Goal: Navigation & Orientation: Find specific page/section

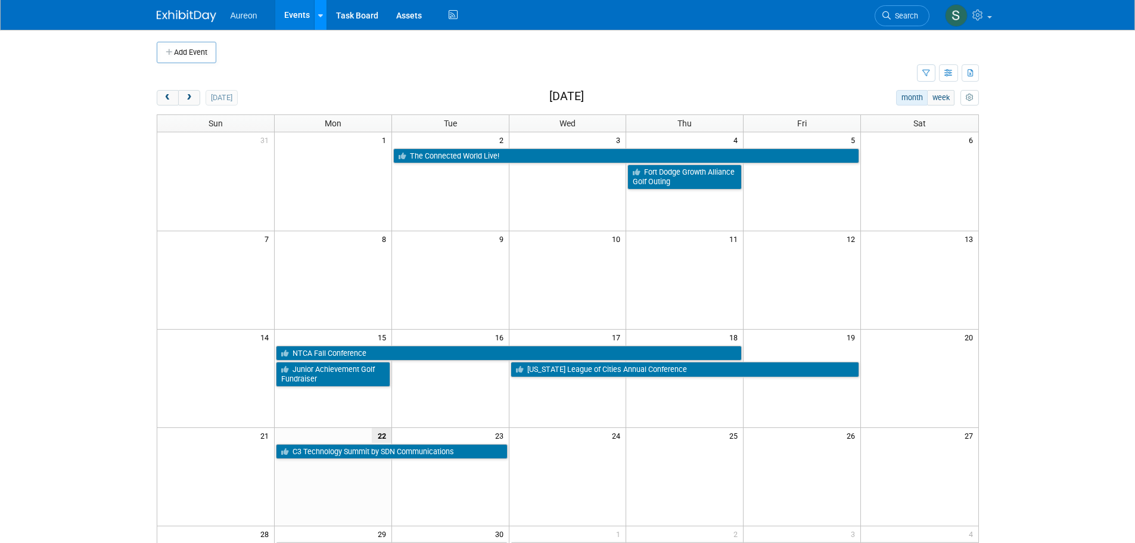
click at [316, 18] on link at bounding box center [320, 15] width 13 height 30
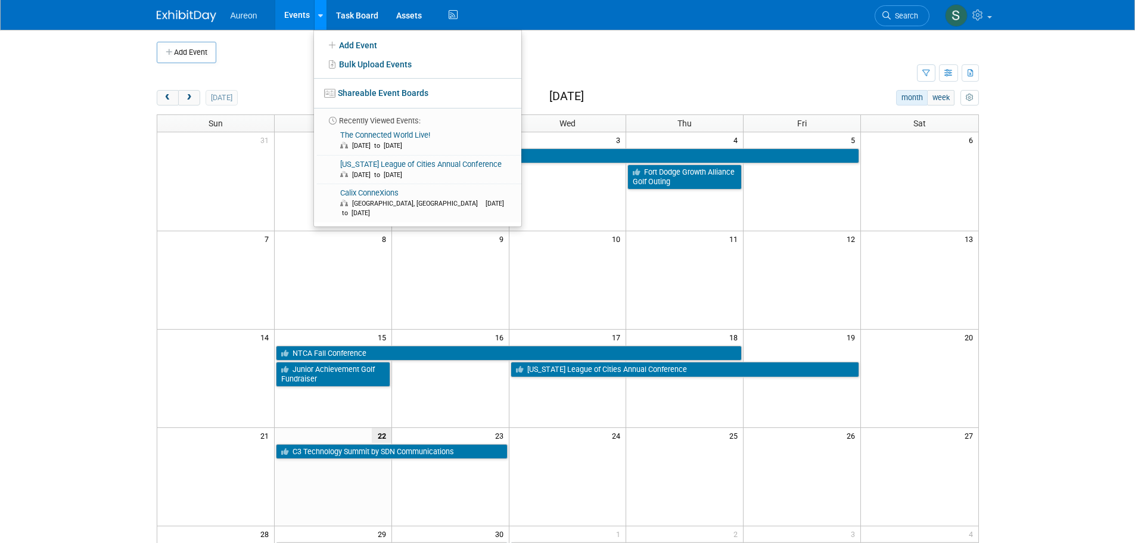
click at [316, 17] on link at bounding box center [320, 15] width 13 height 30
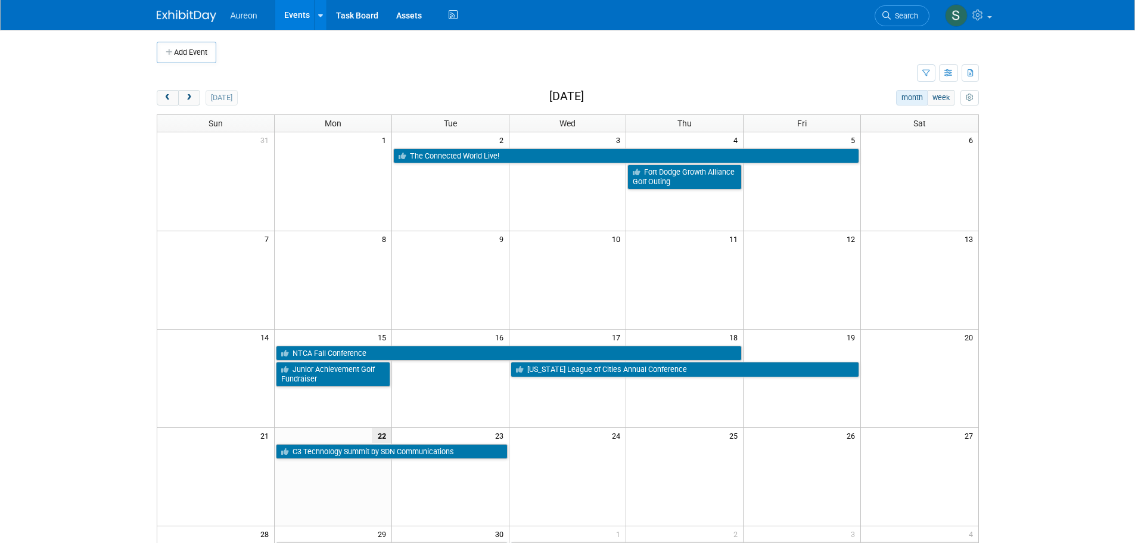
click at [232, 12] on span "Aureon" at bounding box center [244, 16] width 27 height 10
click at [184, 18] on img at bounding box center [187, 16] width 60 height 12
click at [941, 97] on button "week" at bounding box center [940, 97] width 27 height 15
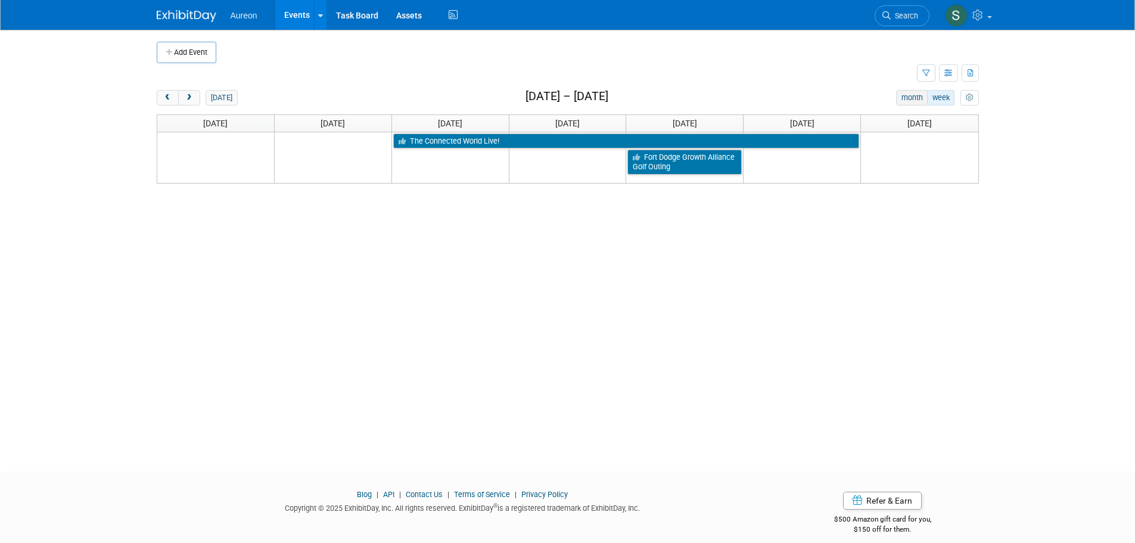
click at [918, 99] on button "month" at bounding box center [912, 97] width 32 height 15
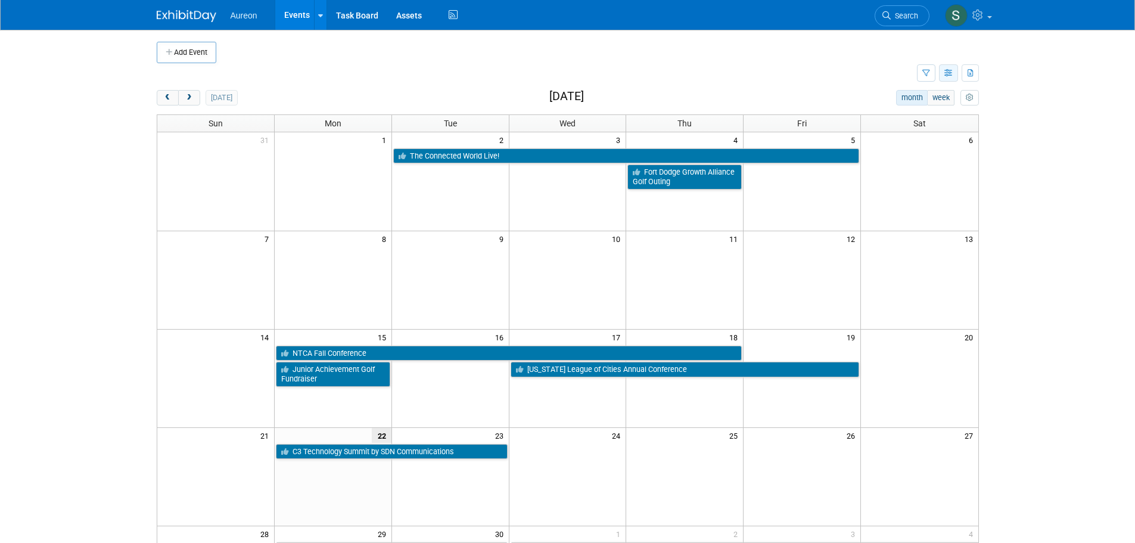
click at [943, 73] on button "button" at bounding box center [948, 72] width 19 height 17
click at [901, 105] on li "List View" at bounding box center [898, 114] width 118 height 18
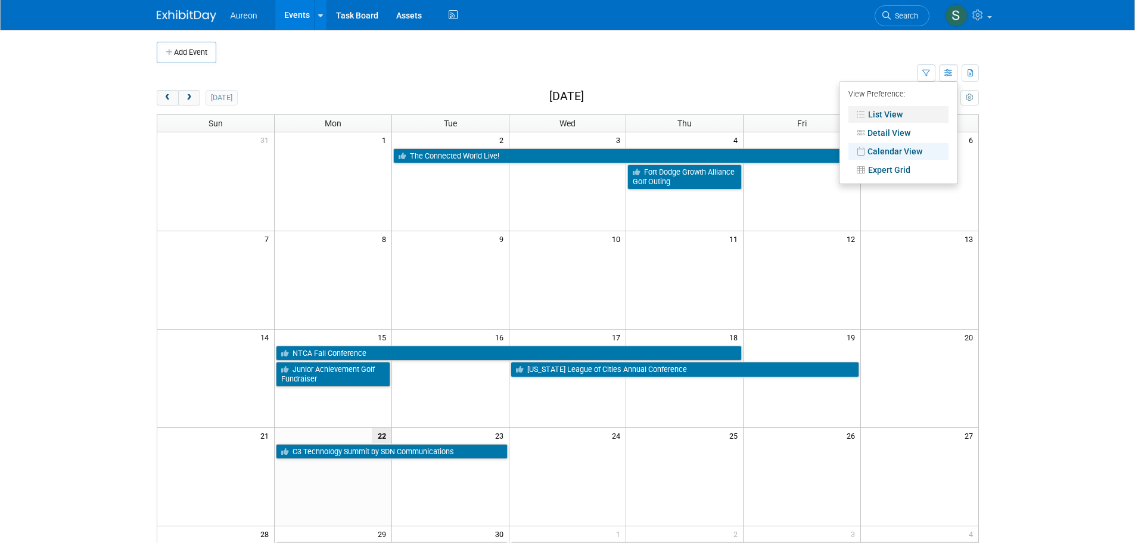
click at [892, 118] on link "List View" at bounding box center [898, 114] width 100 height 17
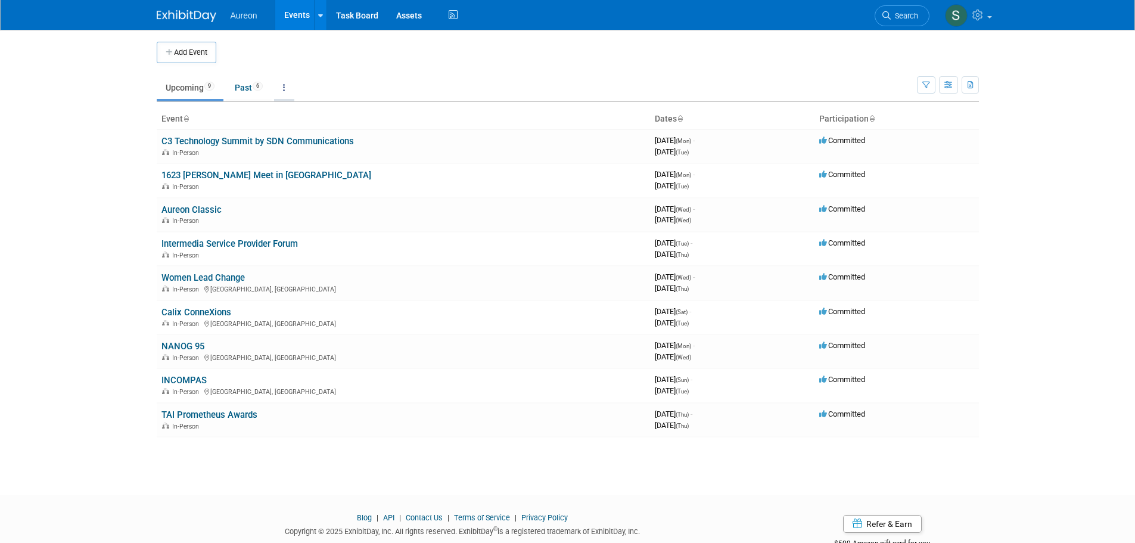
click at [285, 86] on icon at bounding box center [284, 87] width 2 height 8
click at [299, 120] on span "Past and Upcoming" at bounding box center [321, 121] width 71 height 10
